Goal: Transaction & Acquisition: Register for event/course

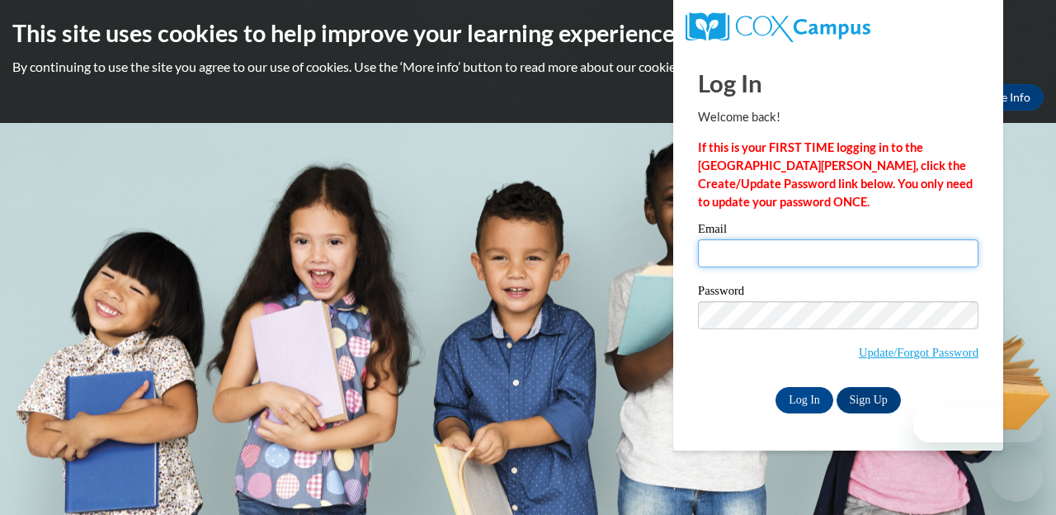
click at [732, 258] on input "Email" at bounding box center [838, 253] width 281 height 28
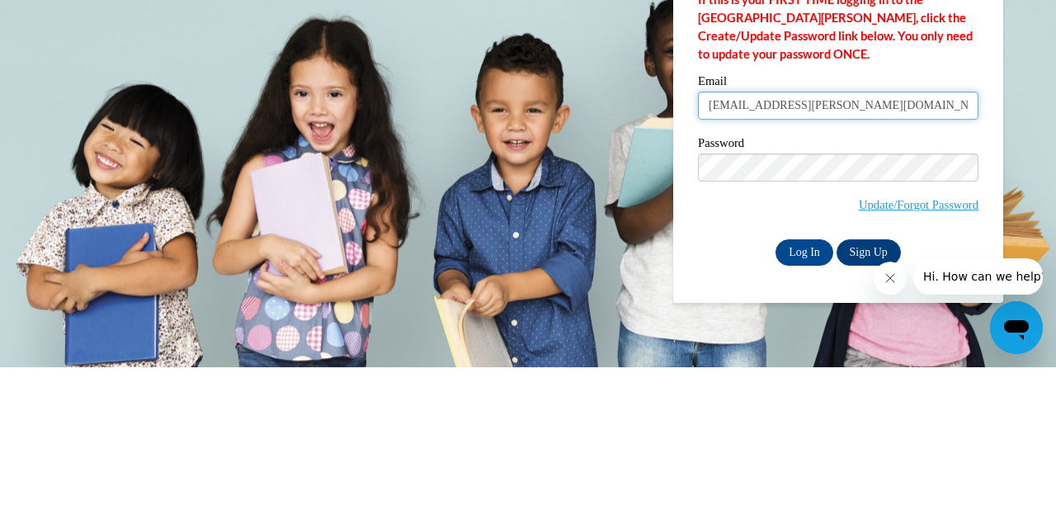
type input "yia.xiong@wrps.net"
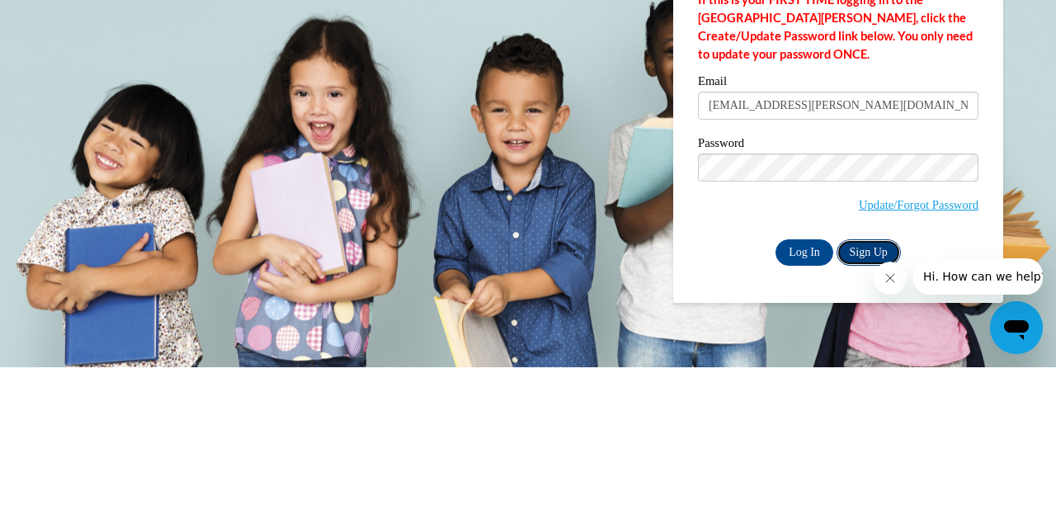
click at [872, 393] on link "Sign Up" at bounding box center [869, 400] width 64 height 26
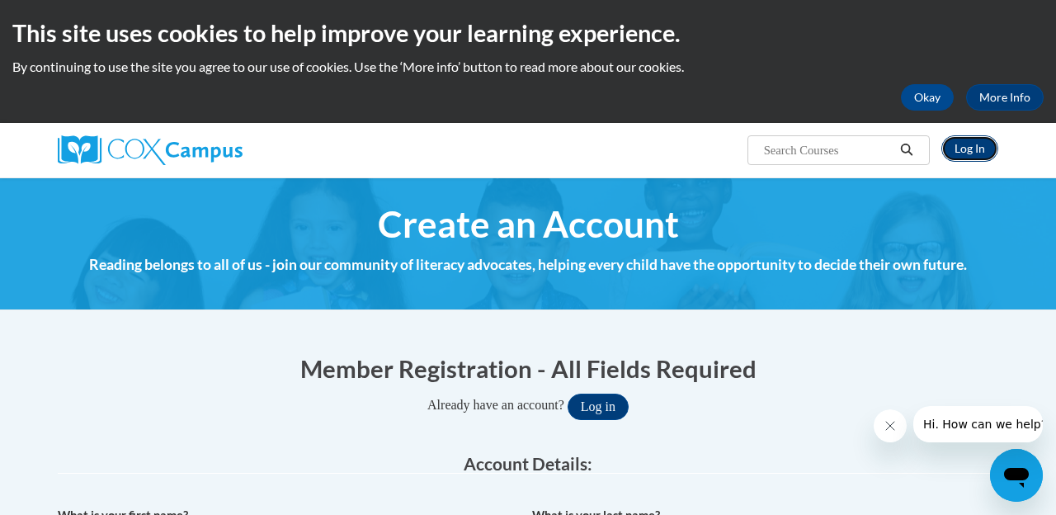
click at [969, 149] on link "Log In" at bounding box center [970, 148] width 57 height 26
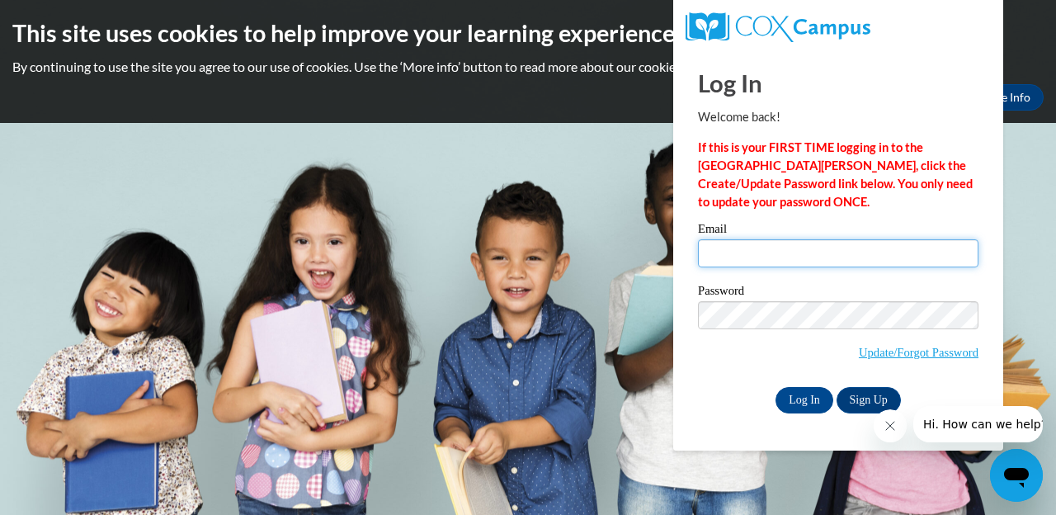
click at [731, 247] on input "Email" at bounding box center [838, 253] width 281 height 28
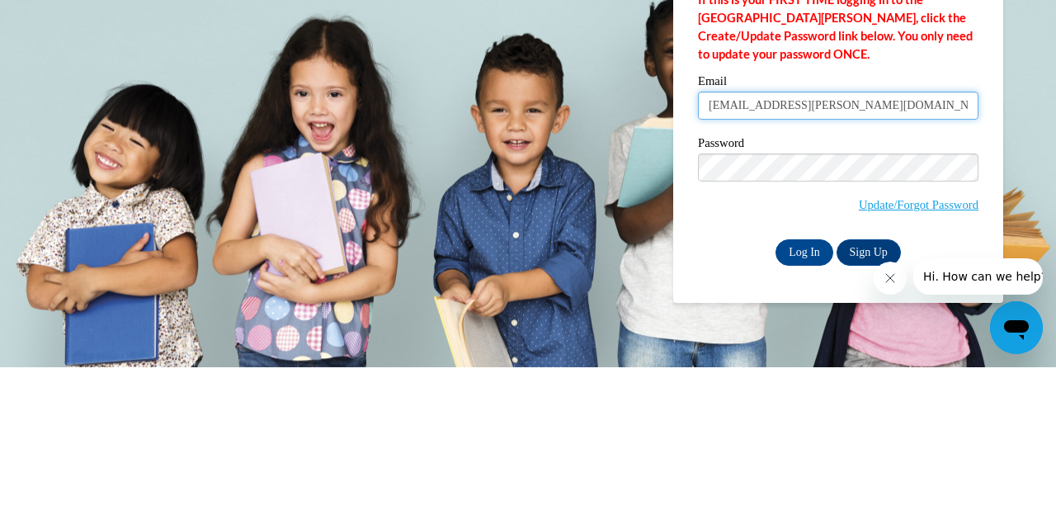
type input "yia.xiong@wrps.net"
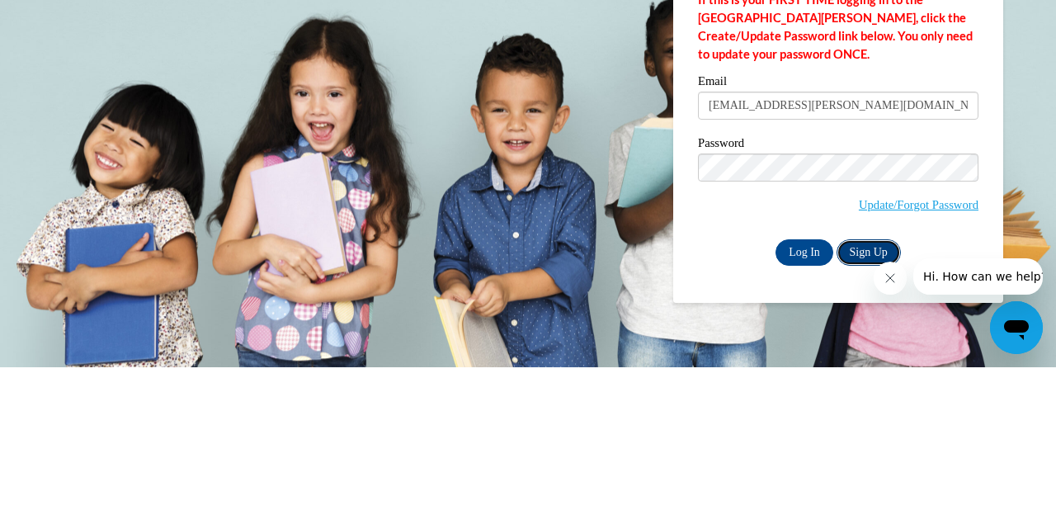
click at [868, 391] on link "Sign Up" at bounding box center [869, 400] width 64 height 26
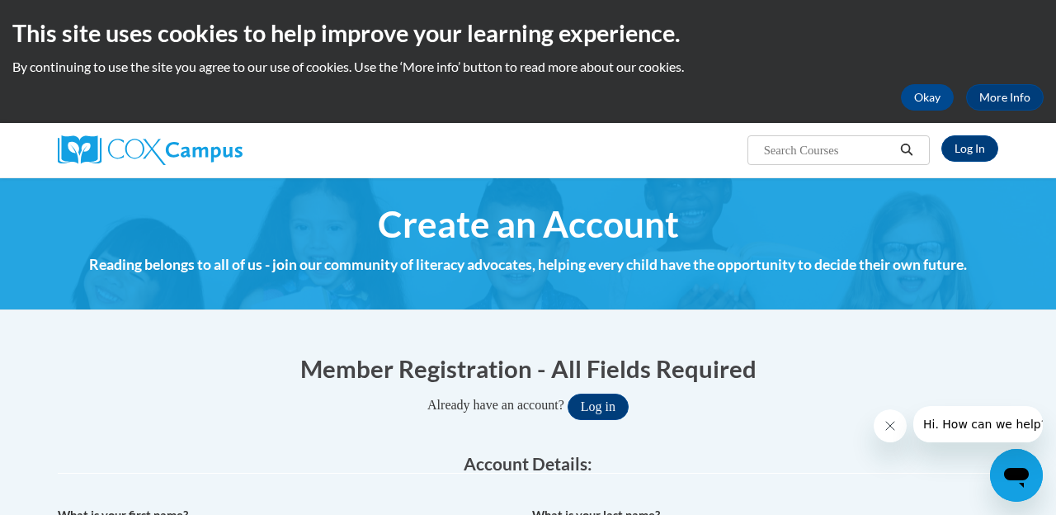
click at [804, 151] on input "Search..." at bounding box center [829, 150] width 132 height 20
type input "Meaningfu"
click at [974, 153] on link "Log In" at bounding box center [970, 148] width 57 height 26
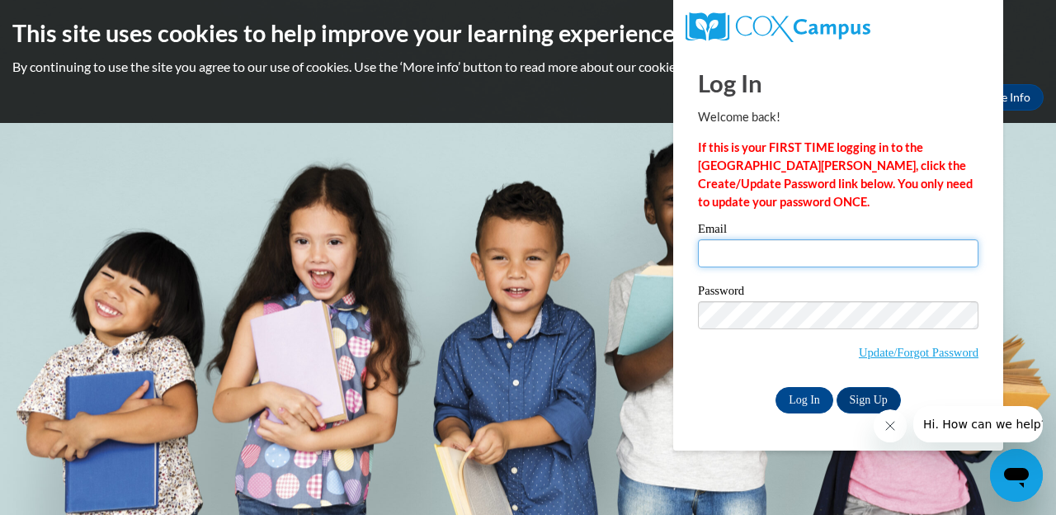
click at [807, 248] on input "Email" at bounding box center [838, 253] width 281 height 28
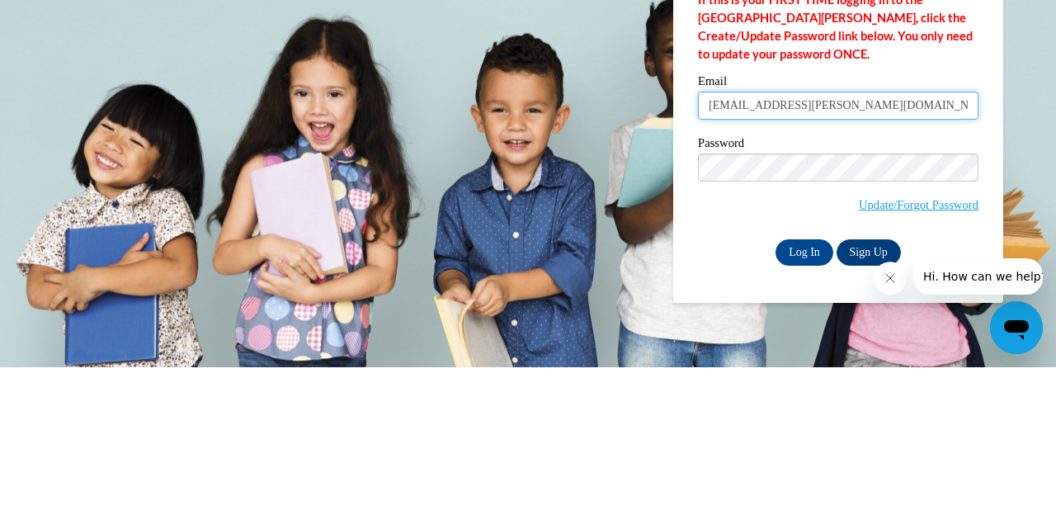
type input "[EMAIL_ADDRESS][PERSON_NAME][DOMAIN_NAME]"
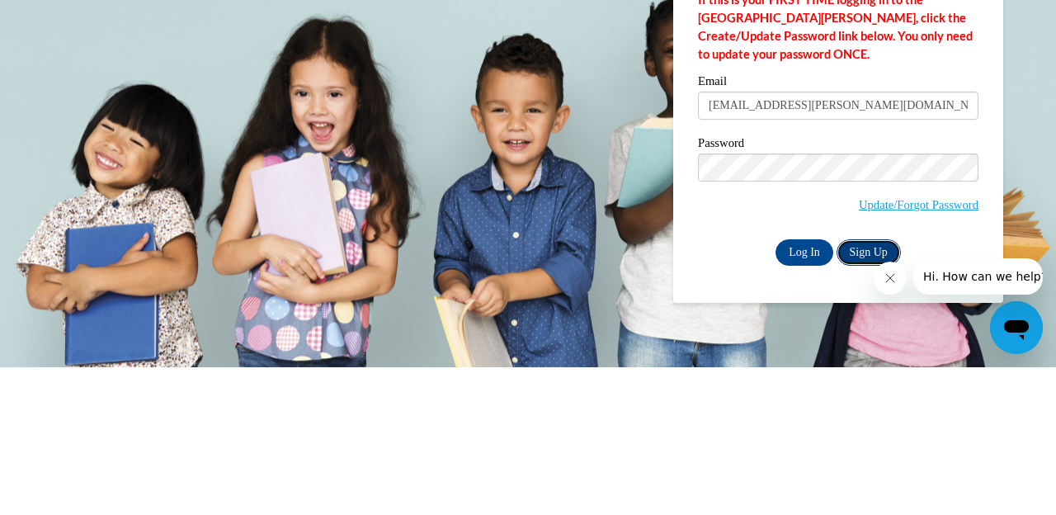
click at [866, 394] on link "Sign Up" at bounding box center [869, 400] width 64 height 26
